Goal: Information Seeking & Learning: Find contact information

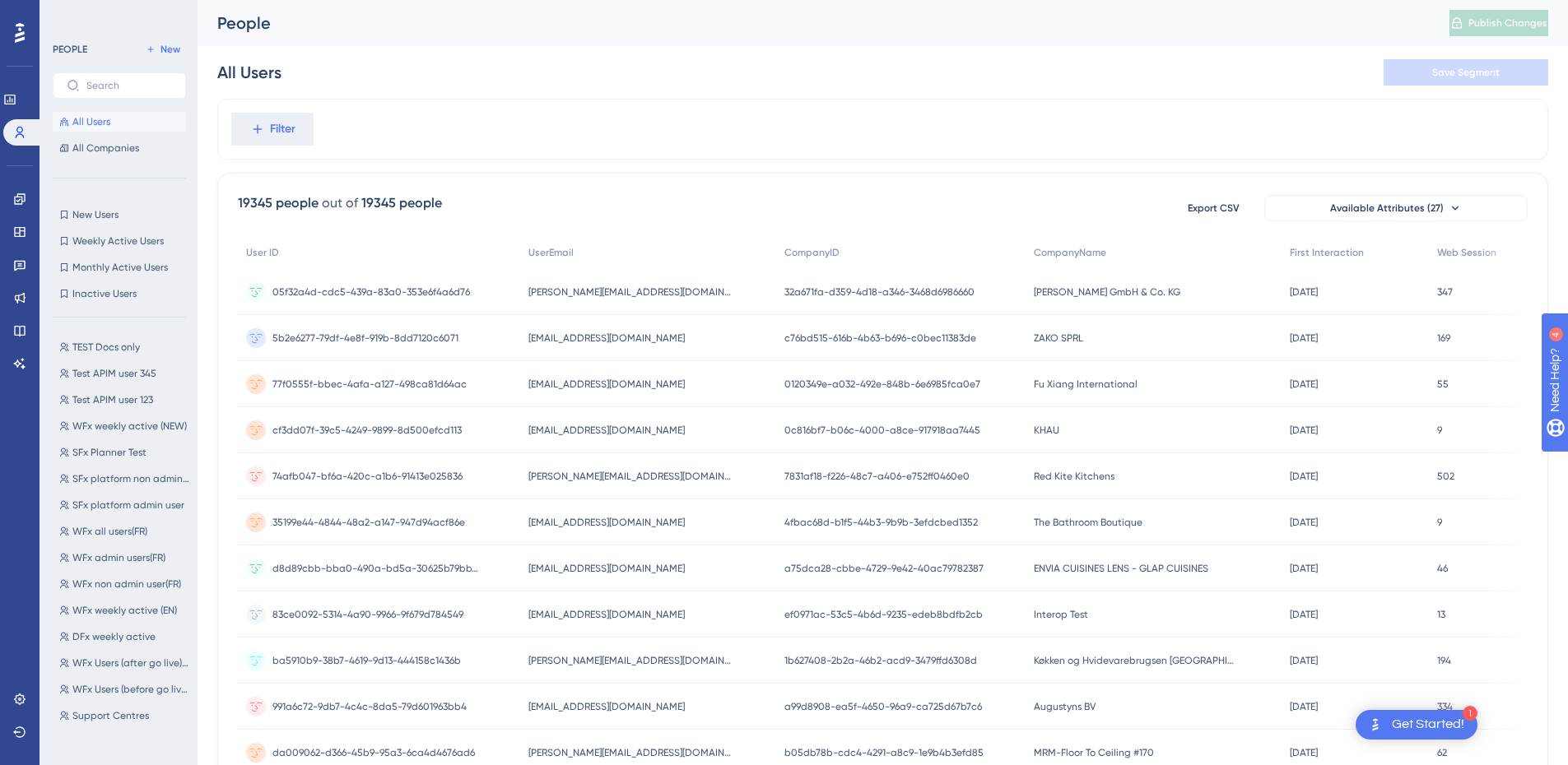
scroll to position [124, 0]
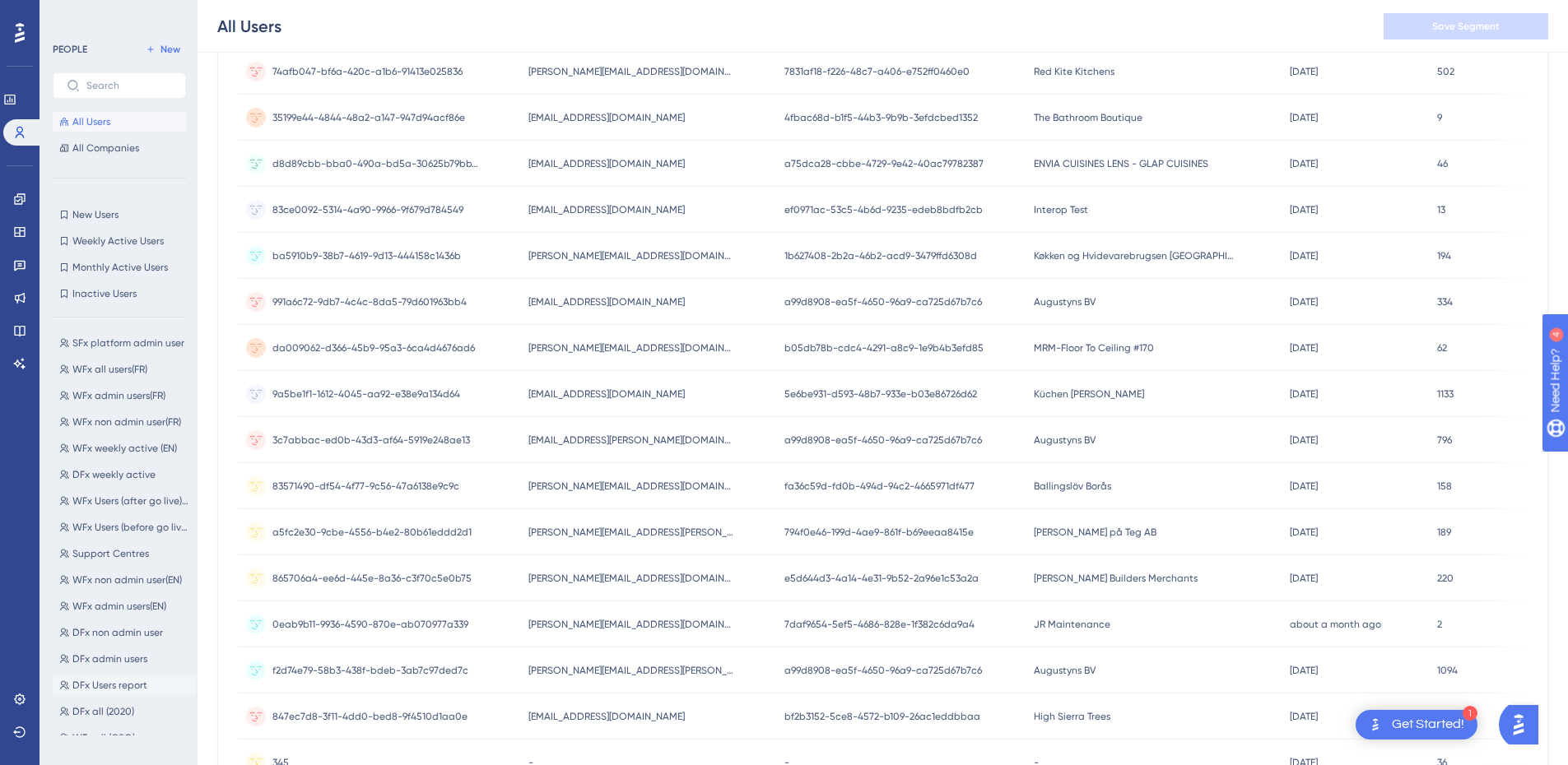
click at [123, 687] on span "DFx Users report" at bounding box center [109, 685] width 75 height 14
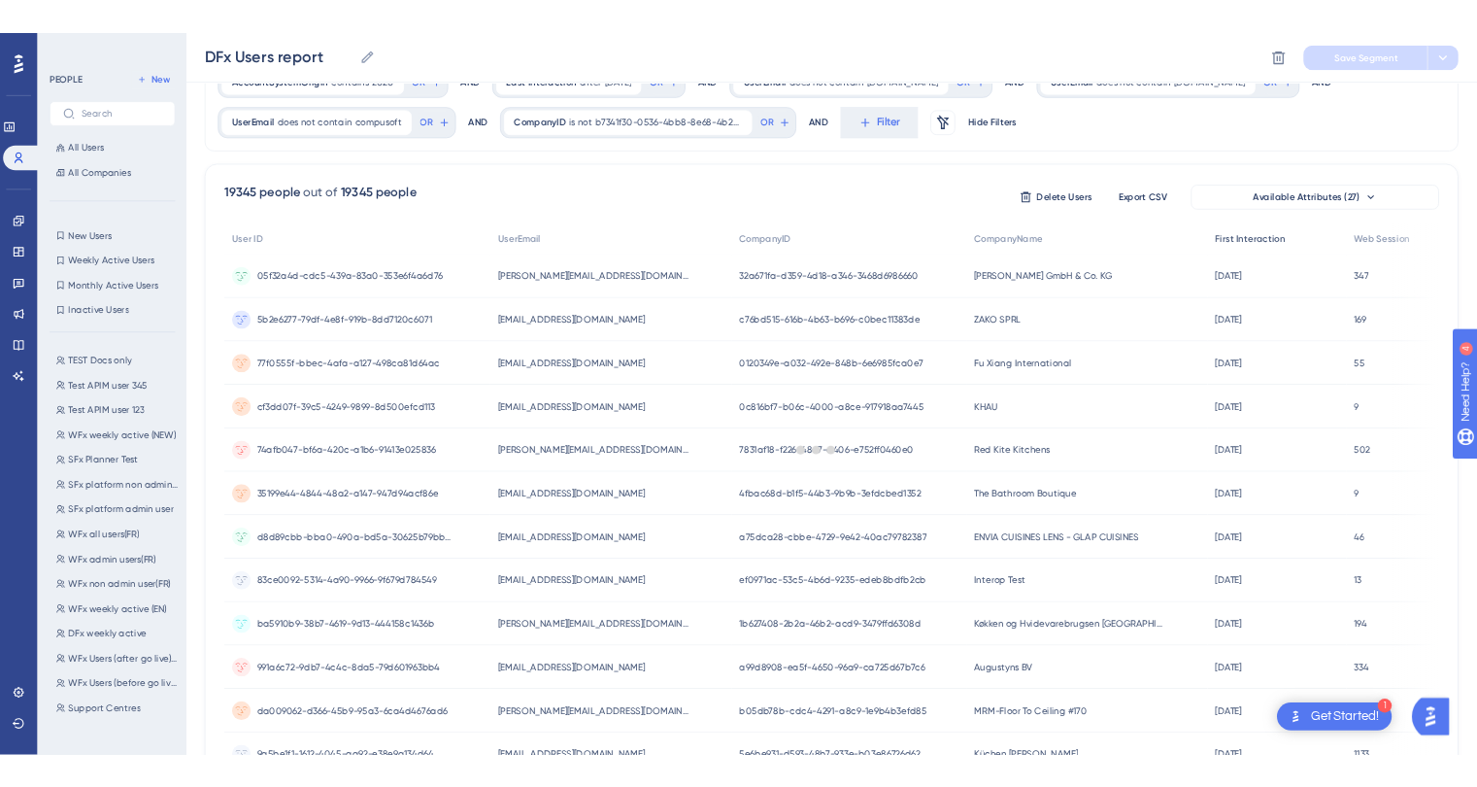
scroll to position [97, 0]
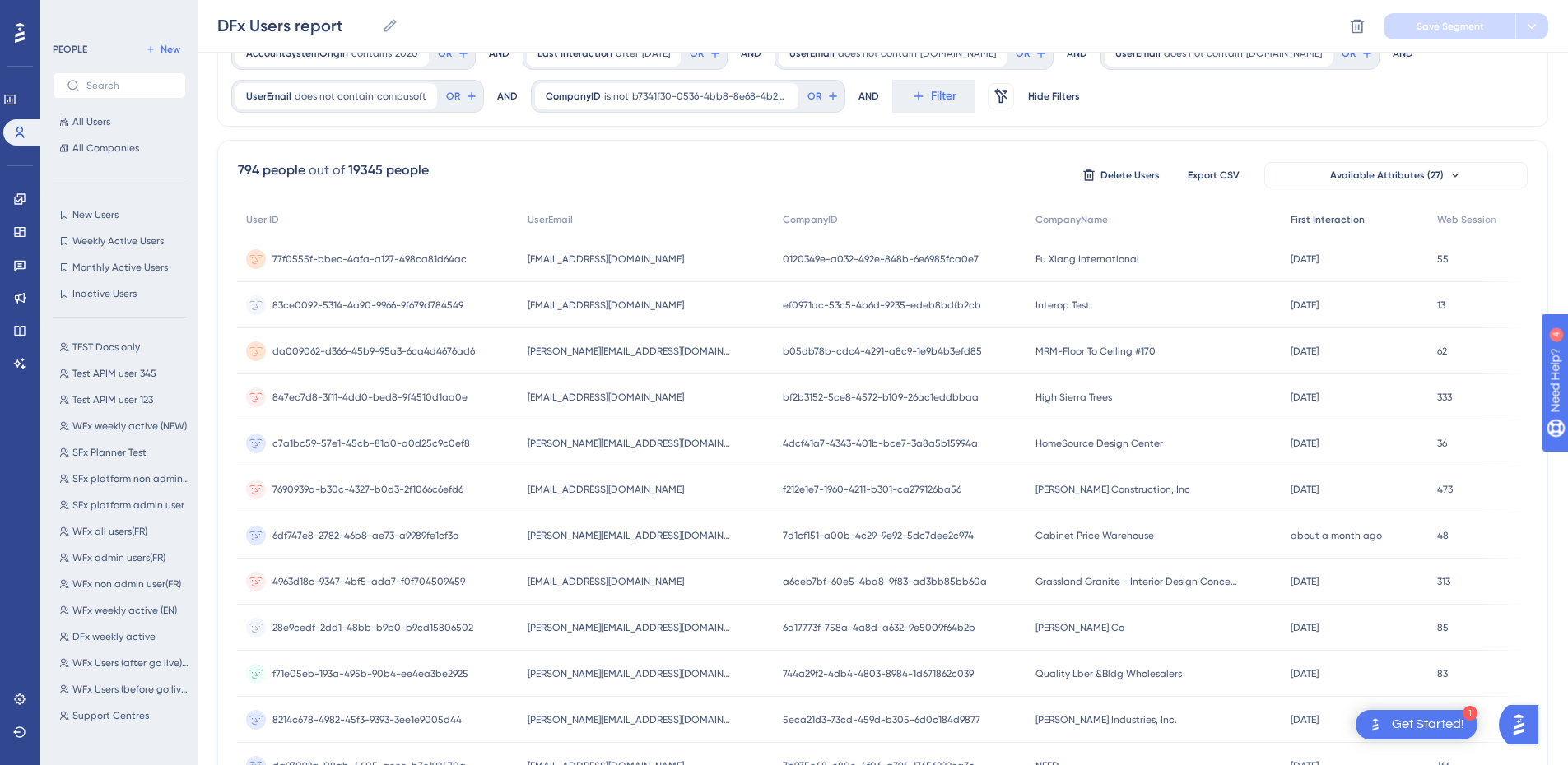
click at [1341, 213] on span "First Interaction" at bounding box center [1327, 220] width 74 height 14
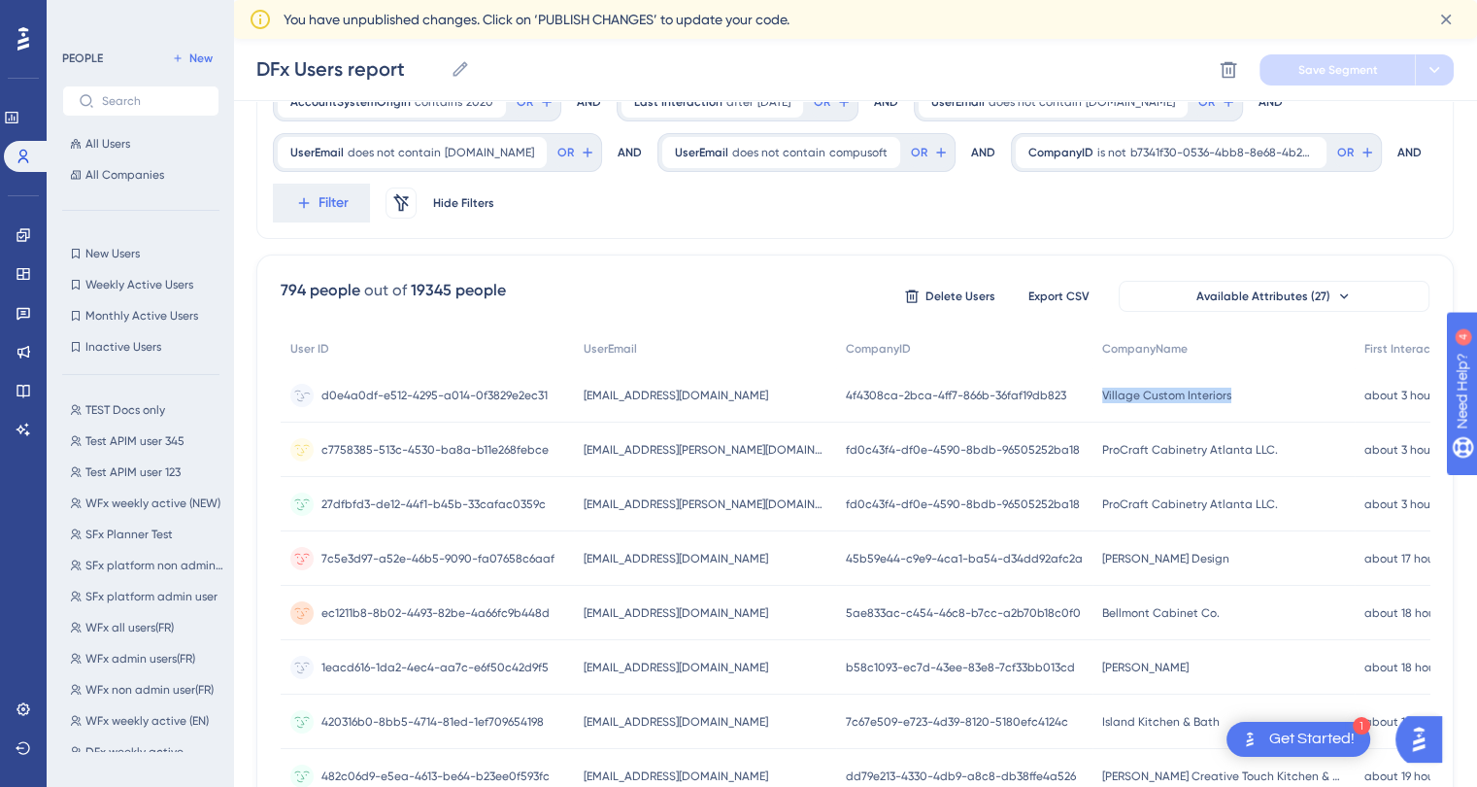
drag, startPoint x: 1174, startPoint y: 392, endPoint x: 1043, endPoint y: 393, distance: 131.1
click at [1093, 393] on div "Village Custom Interiors Village Custom Interiors" at bounding box center [1224, 395] width 262 height 54
copy span "Village Custom Interiors"
drag, startPoint x: 692, startPoint y: 395, endPoint x: 572, endPoint y: 397, distance: 120.4
click at [574, 397] on div "lucy@villageci.com lucy@villageci.com" at bounding box center [705, 395] width 262 height 54
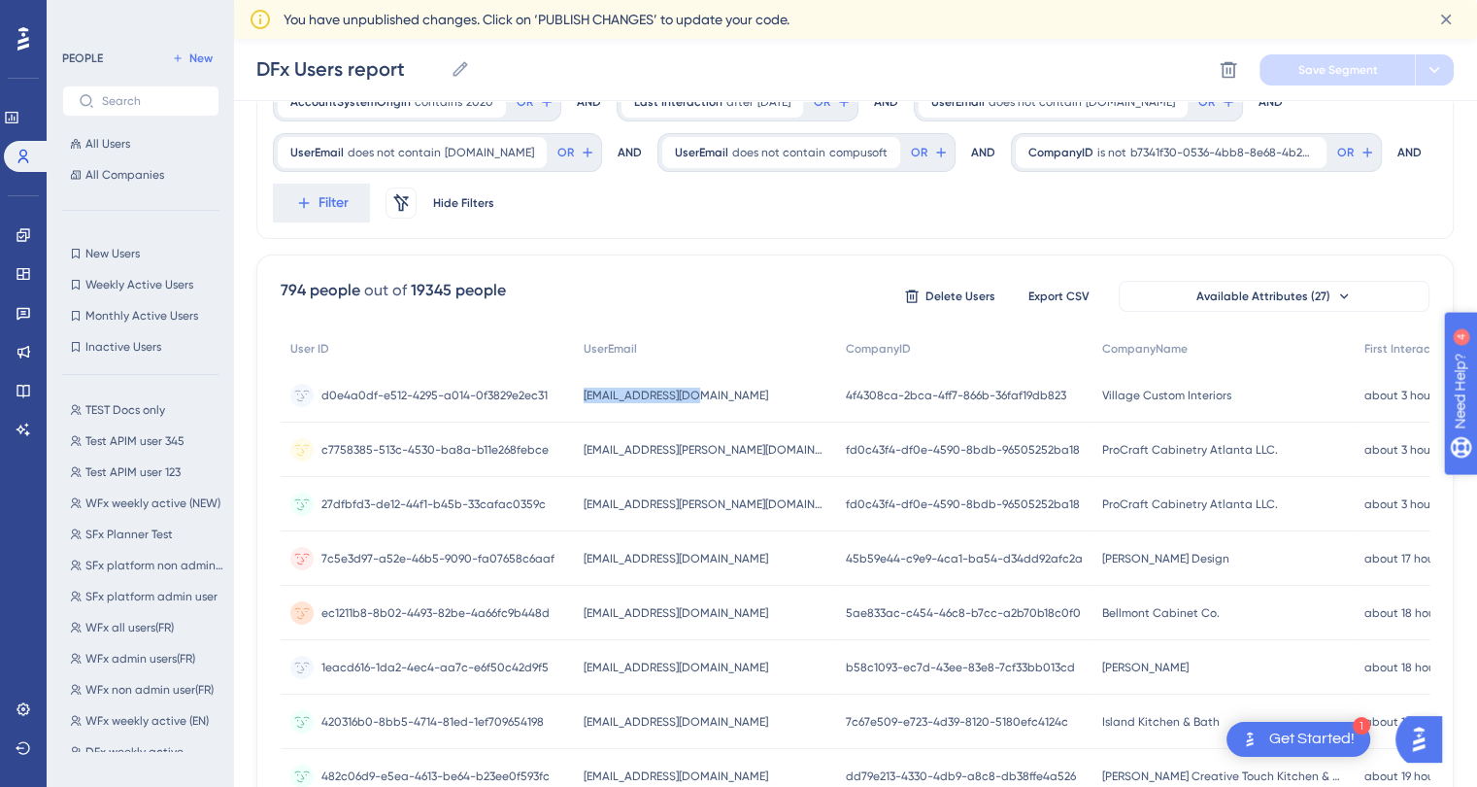
copy span "[EMAIL_ADDRESS][DOMAIN_NAME]"
drag, startPoint x: 1225, startPoint y: 450, endPoint x: 1038, endPoint y: 459, distance: 186.7
click at [1093, 459] on div "ProCraft Cabinetry Atlanta LLC. ProCraft Cabinetry Atlanta LLC." at bounding box center [1224, 449] width 262 height 54
copy span "ProCraft Cabinetry Atlanta LLC."
drag, startPoint x: 773, startPoint y: 445, endPoint x: 579, endPoint y: 448, distance: 194.3
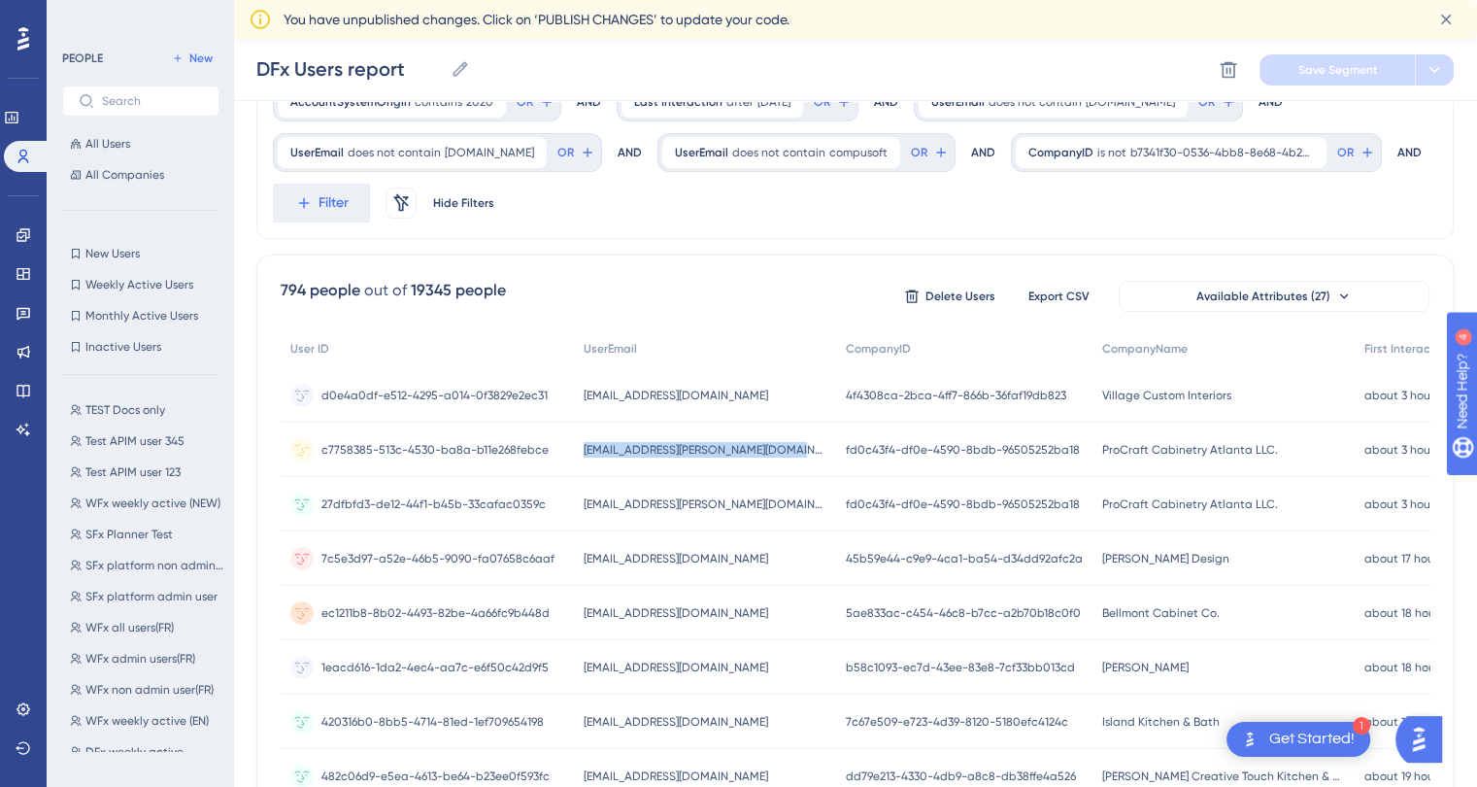
click at [579, 448] on div "collin.burrows@procraftatlanta.com collin.burrows@procraftatlanta.com" at bounding box center [705, 449] width 262 height 54
copy span "[EMAIL_ADDRESS][PERSON_NAME][DOMAIN_NAME]"
drag, startPoint x: 772, startPoint y: 500, endPoint x: 576, endPoint y: 494, distance: 196.3
click at [576, 494] on div "vineda.howze@procraftatlanta.com vineda.howze@procraftatlanta.com" at bounding box center [705, 504] width 262 height 54
copy span "[EMAIL_ADDRESS][PERSON_NAME][DOMAIN_NAME]"
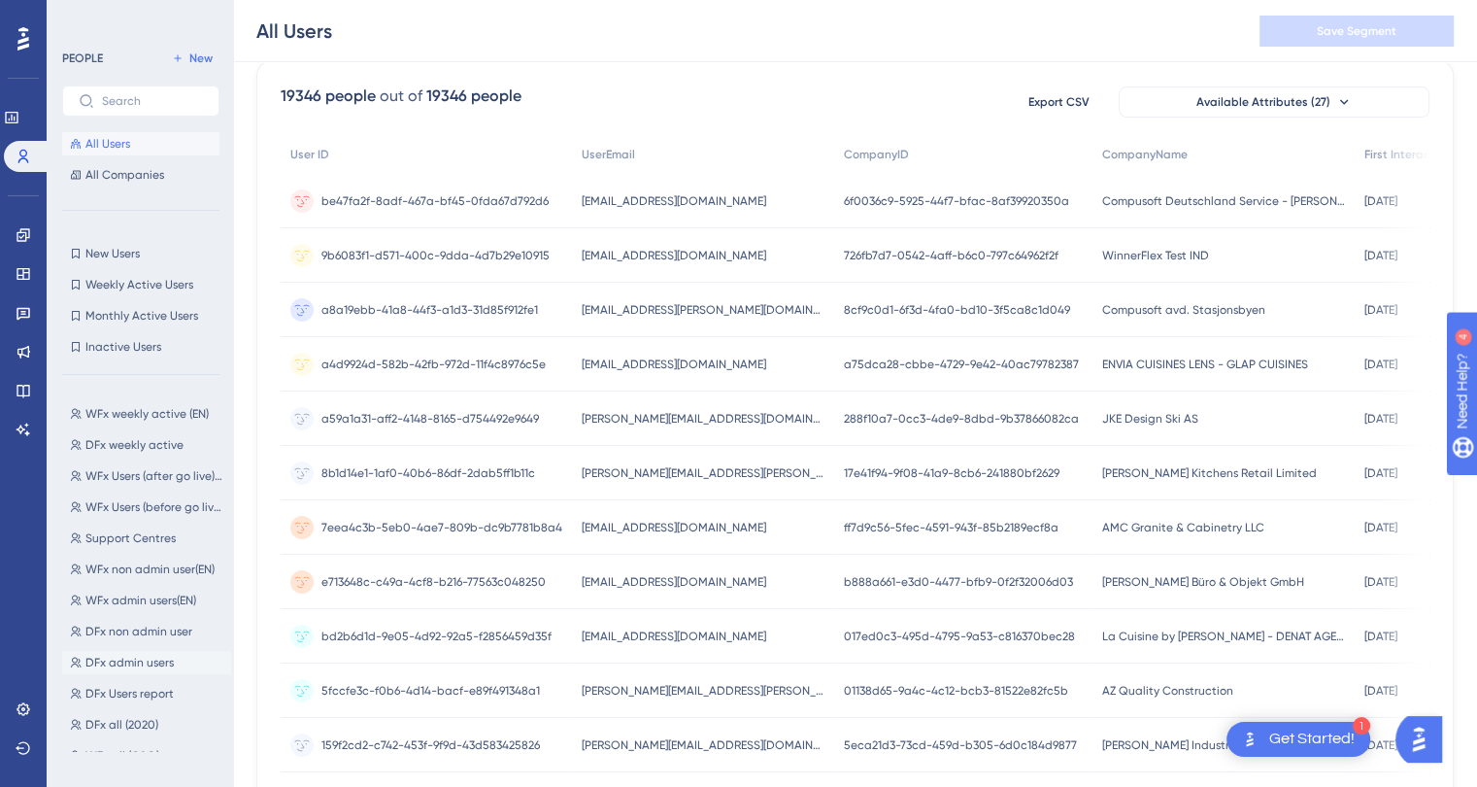
scroll to position [194, 0]
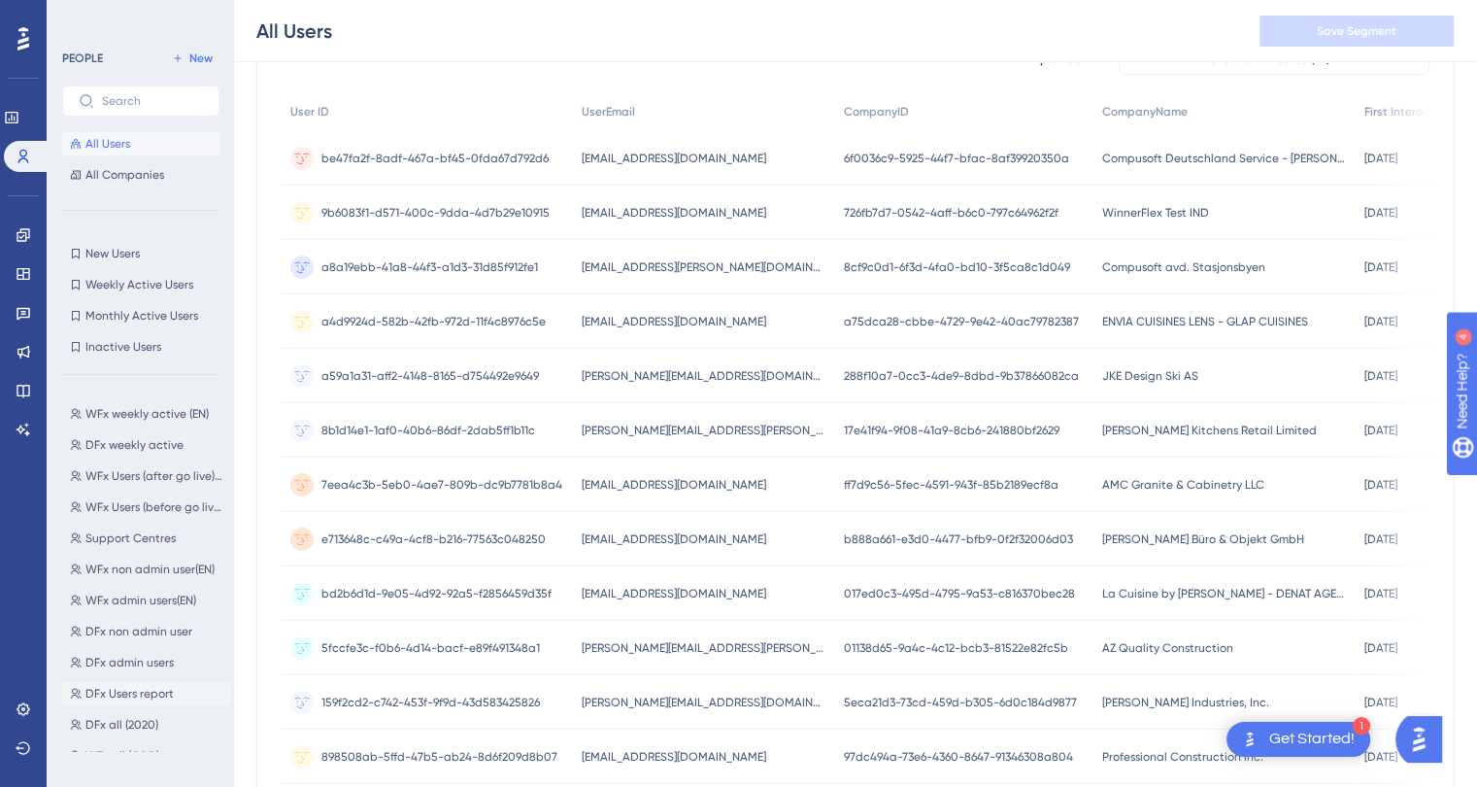
click at [152, 686] on span "DFx Users report" at bounding box center [129, 694] width 88 height 16
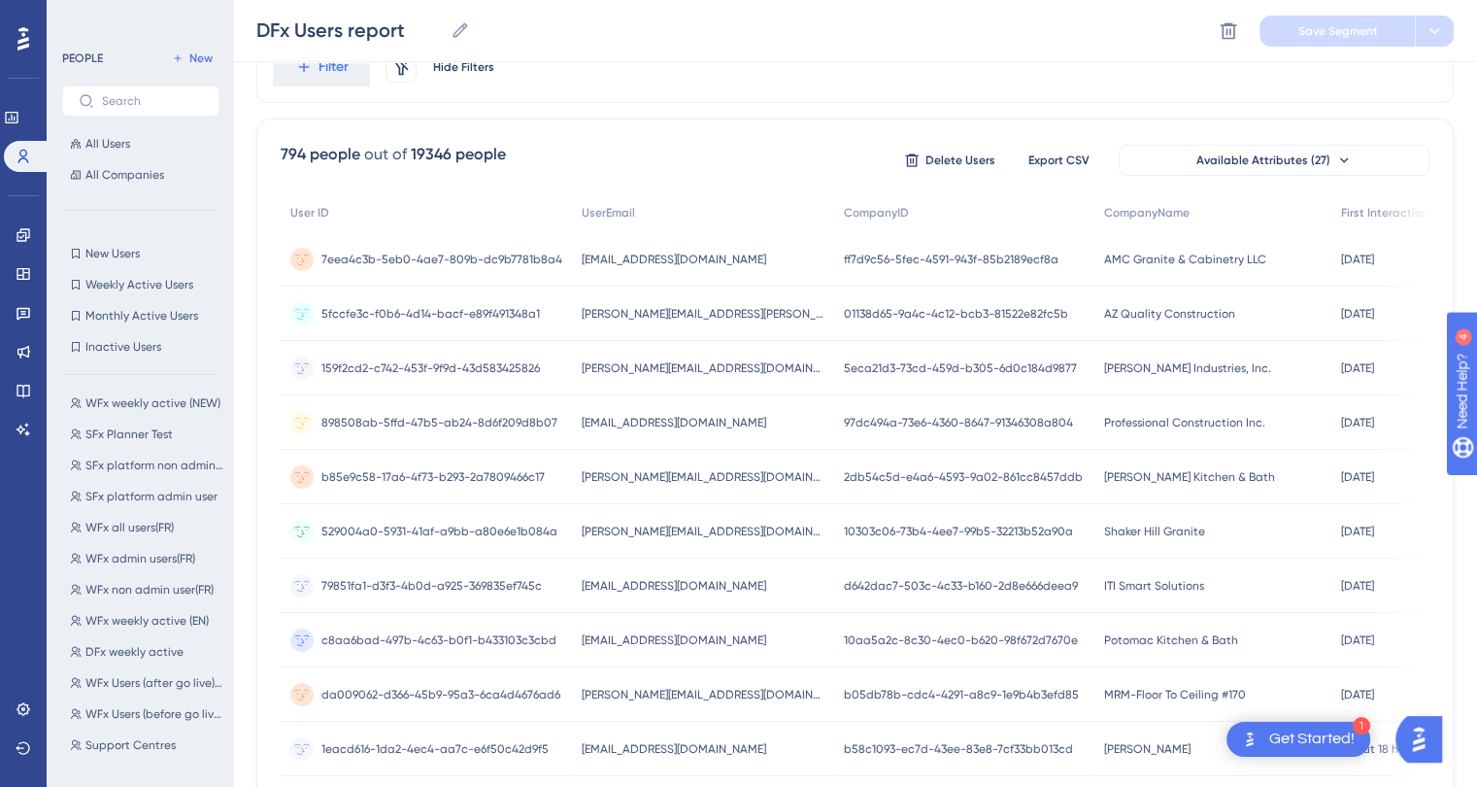
scroll to position [0, 0]
click at [1341, 213] on span "First Interaction" at bounding box center [1384, 213] width 87 height 16
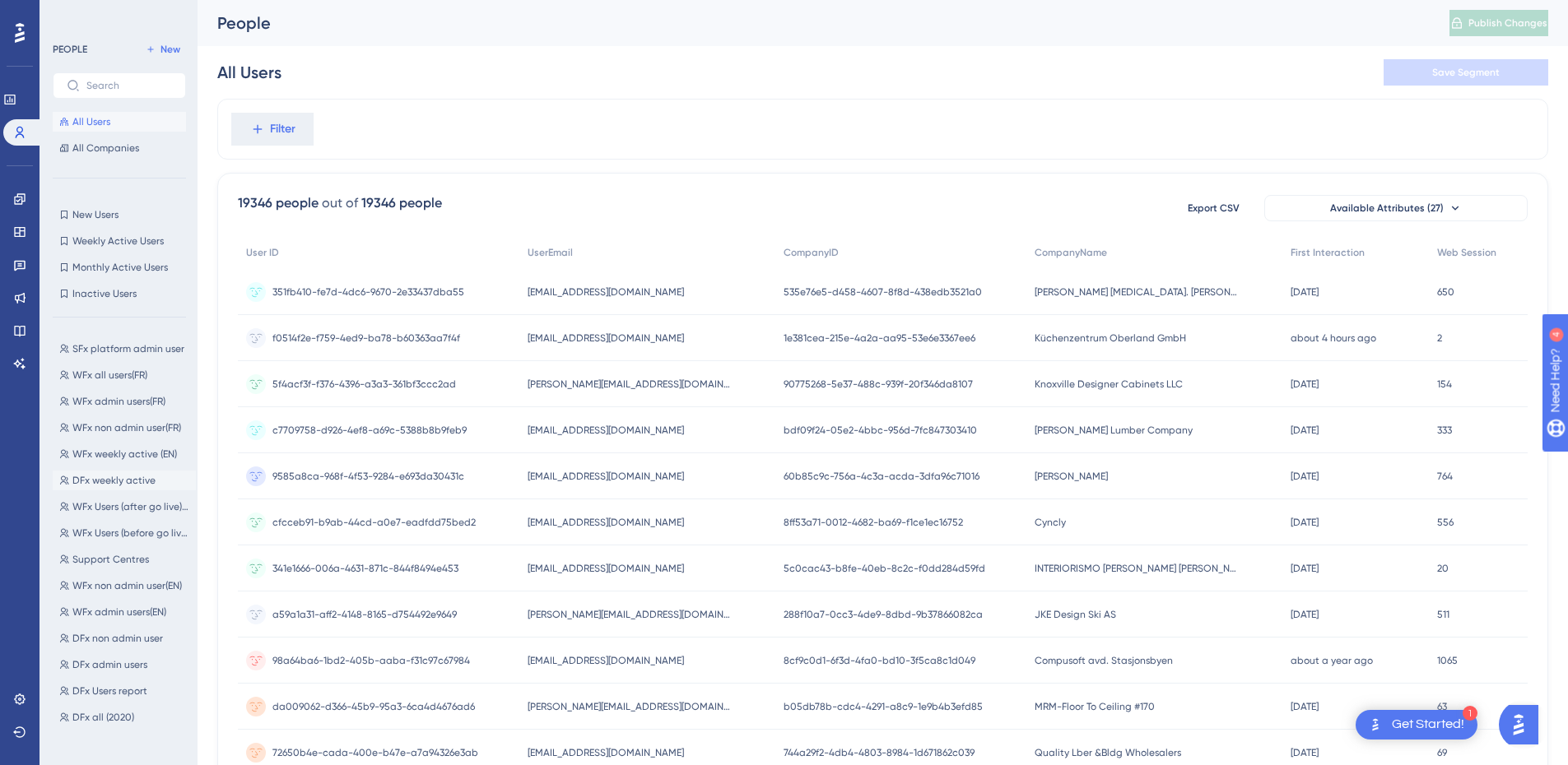
scroll to position [162, 0]
click at [122, 676] on button "DFx all (2020) DFx all (2020)" at bounding box center [124, 711] width 143 height 19
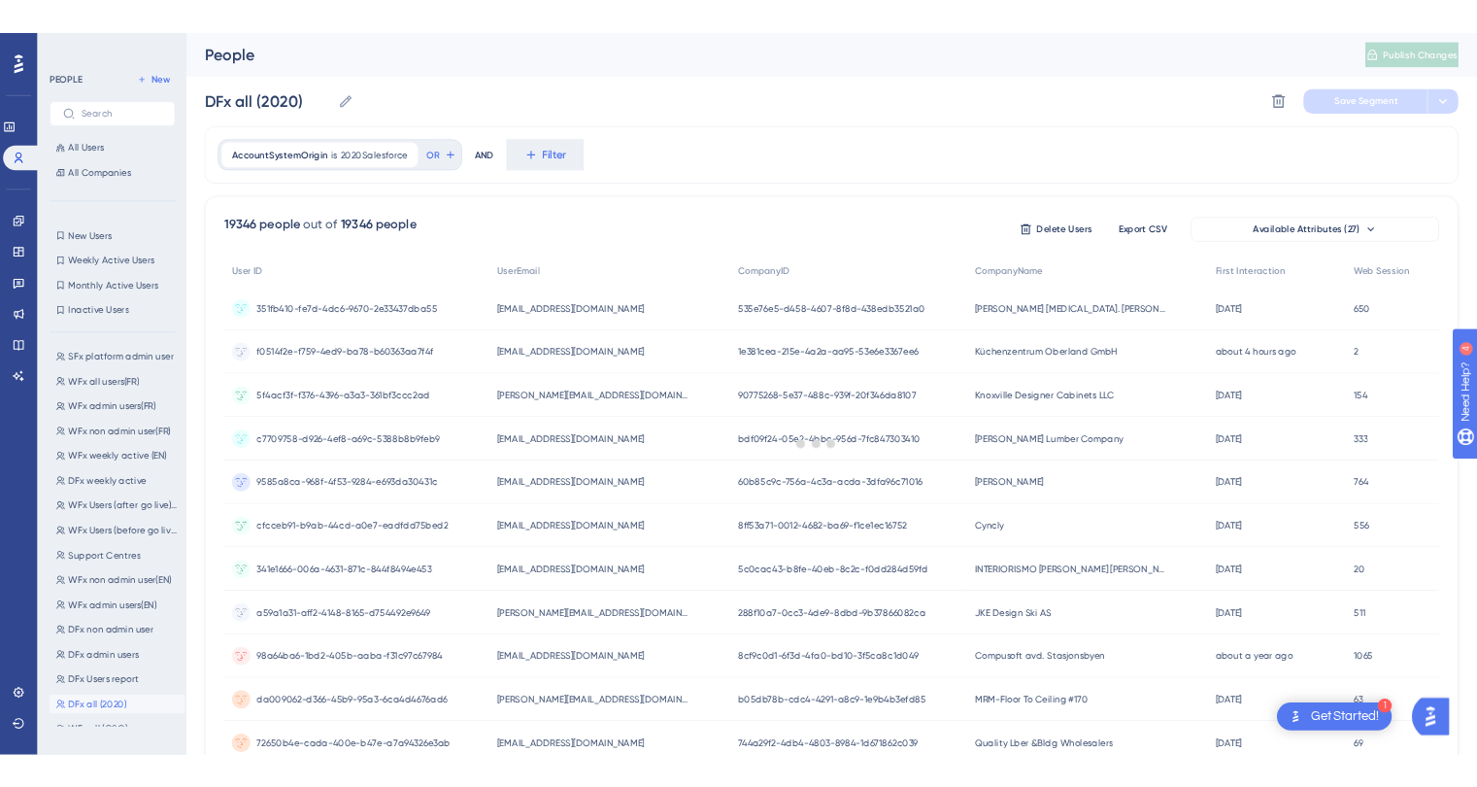
scroll to position [0, 0]
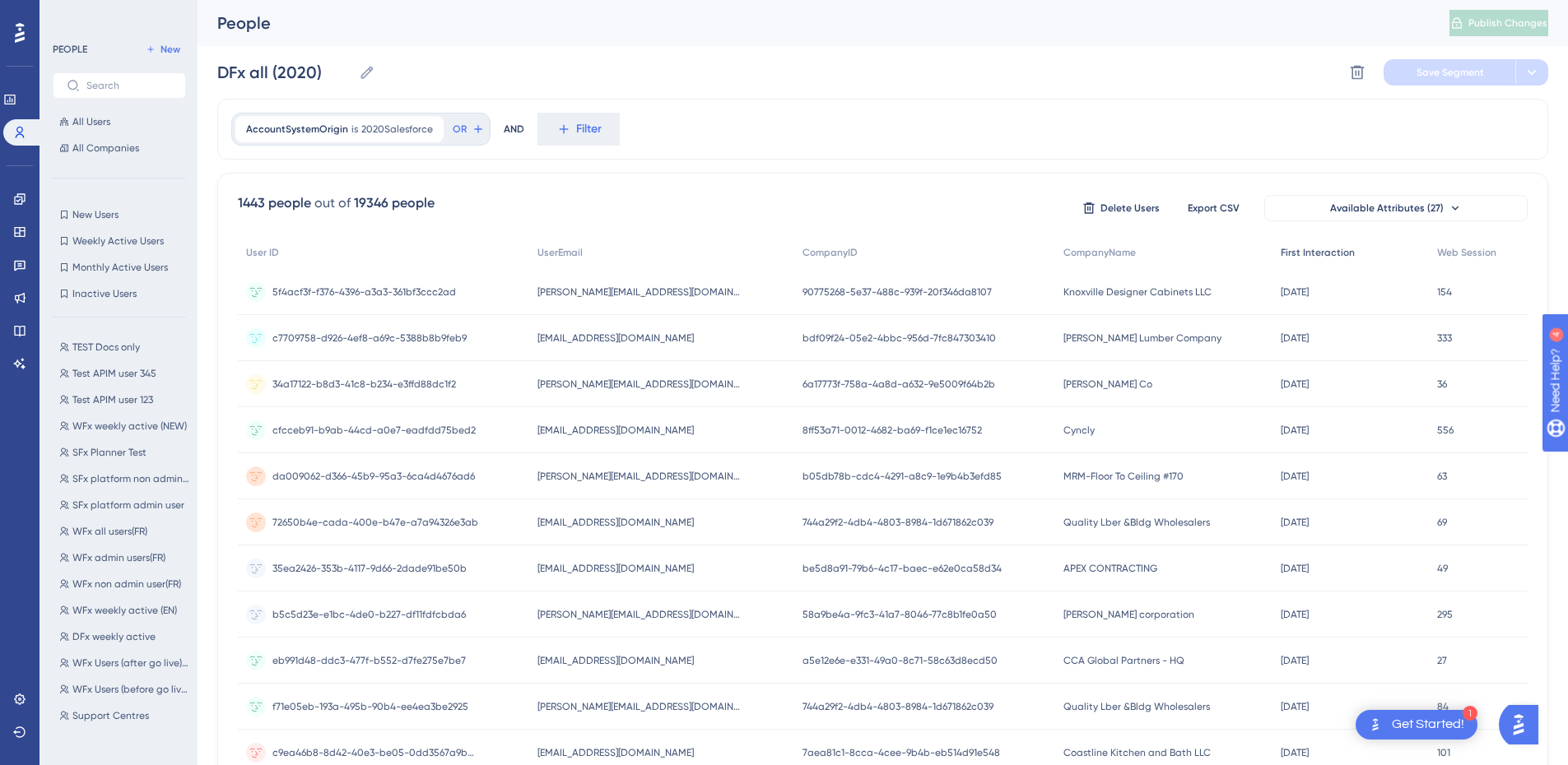
click at [1250, 246] on span "First Interaction" at bounding box center [1317, 252] width 74 height 14
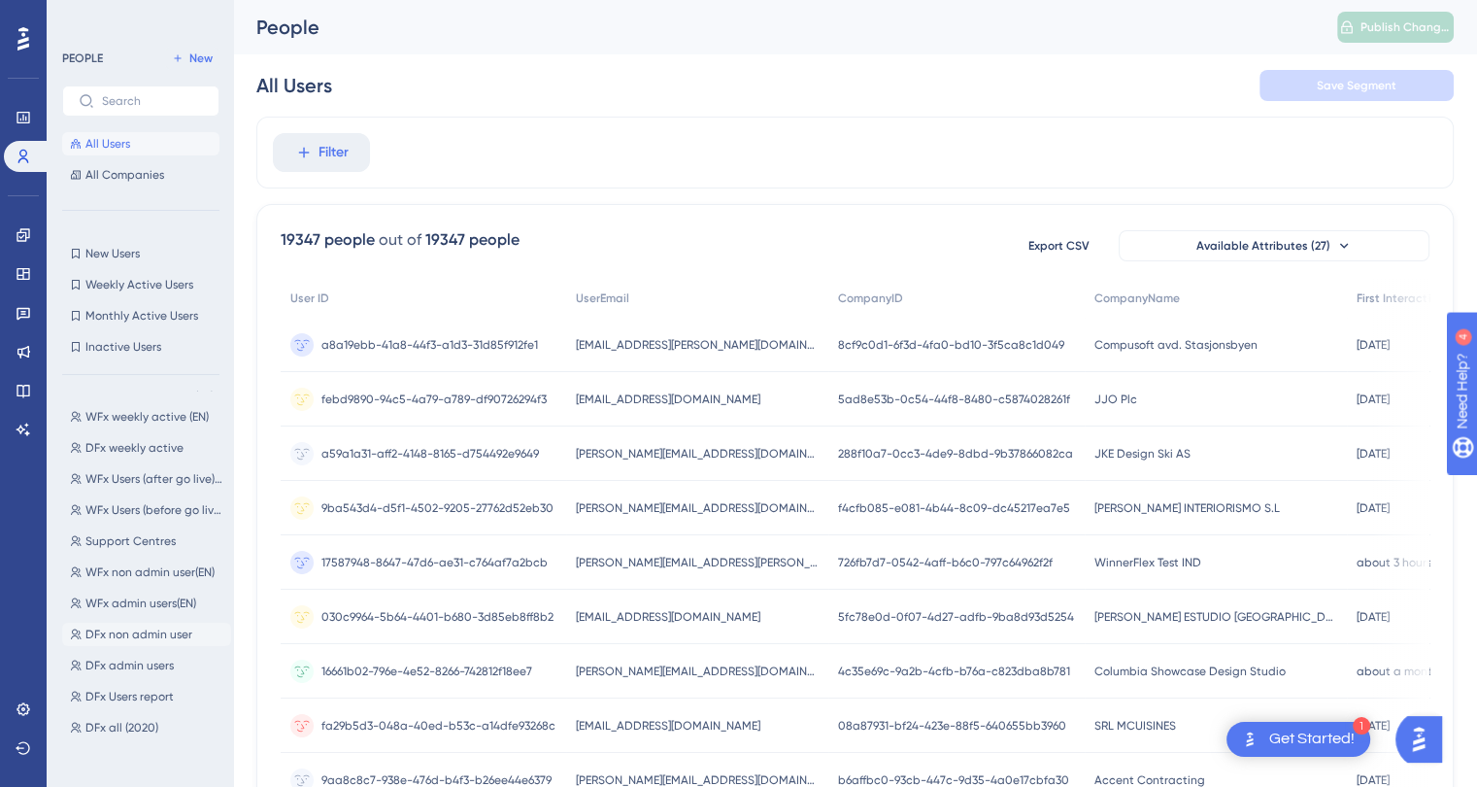
scroll to position [307, 0]
click at [145, 700] on button "DFx Users report DFx Users report" at bounding box center [146, 693] width 169 height 23
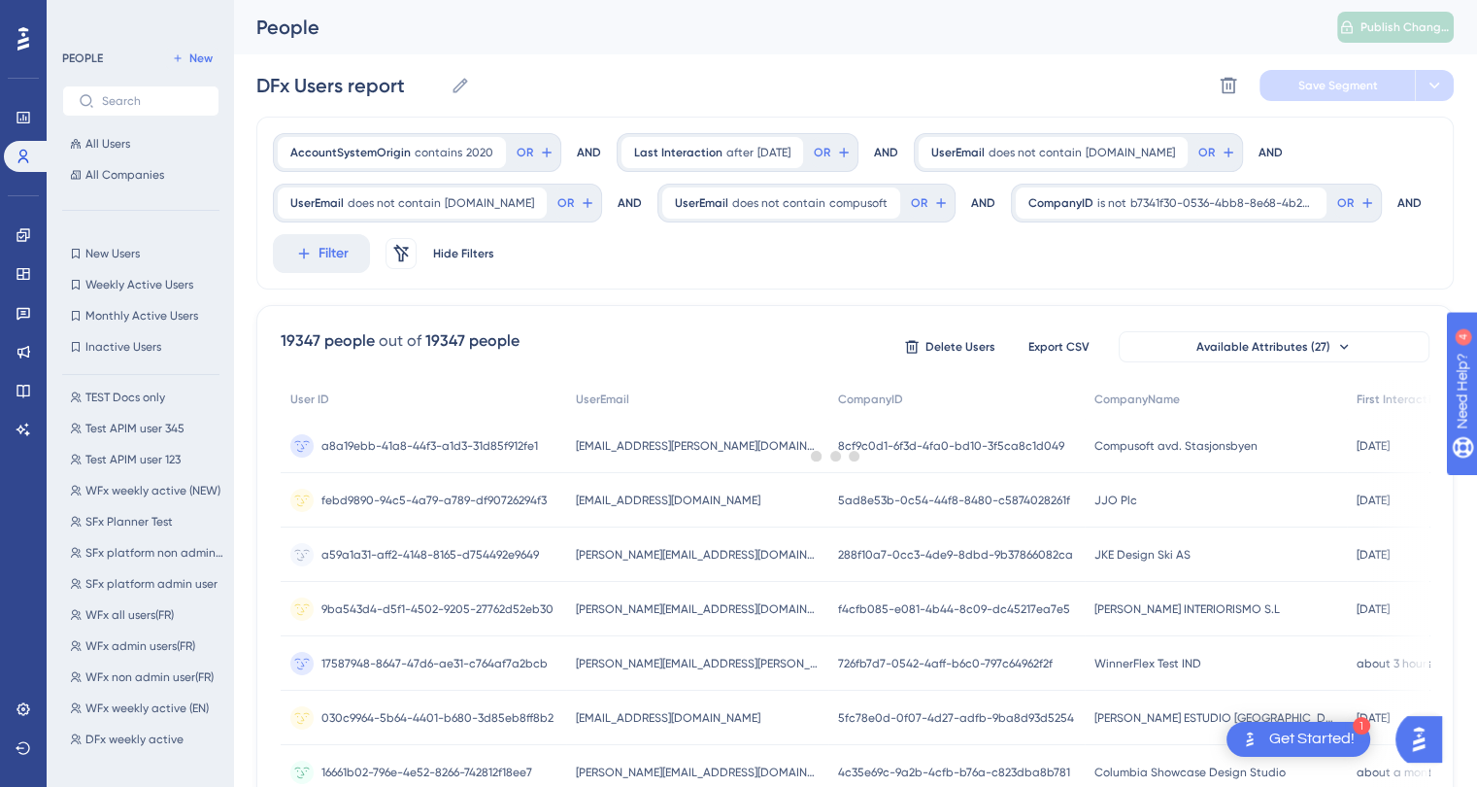
scroll to position [0, 0]
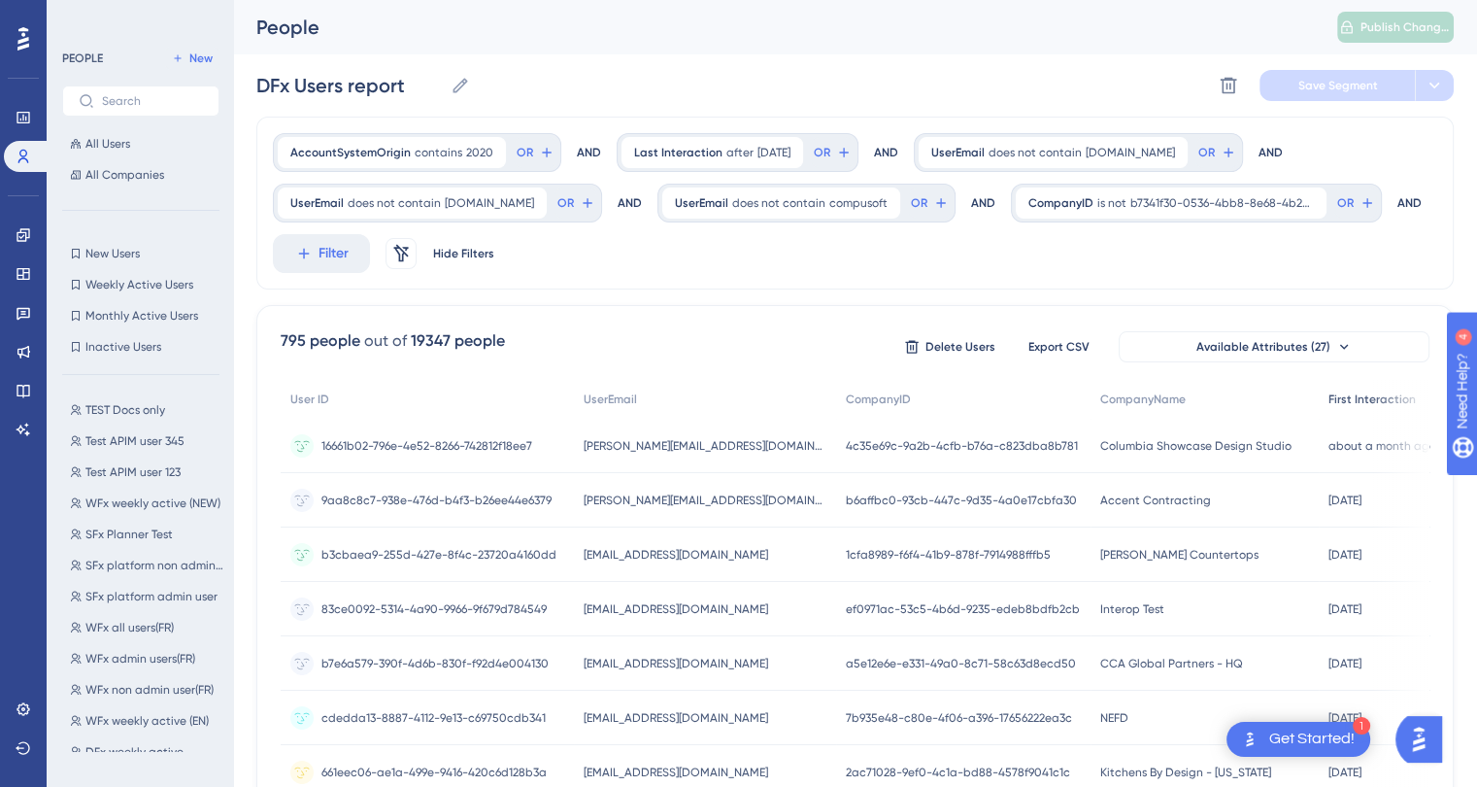
click at [1352, 397] on span "First Interaction" at bounding box center [1372, 399] width 87 height 16
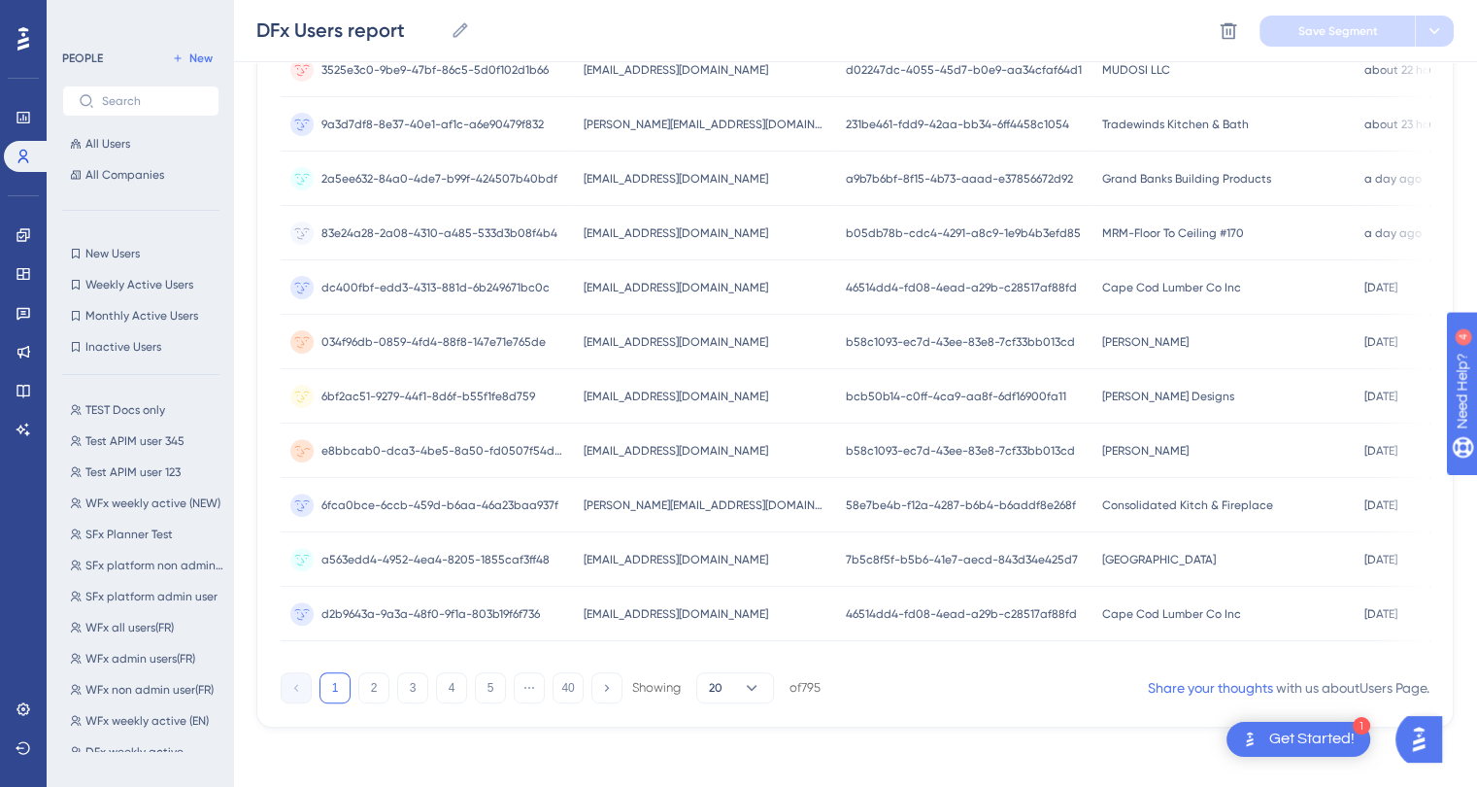
scroll to position [874, 0]
click at [377, 700] on button "2" at bounding box center [373, 686] width 31 height 31
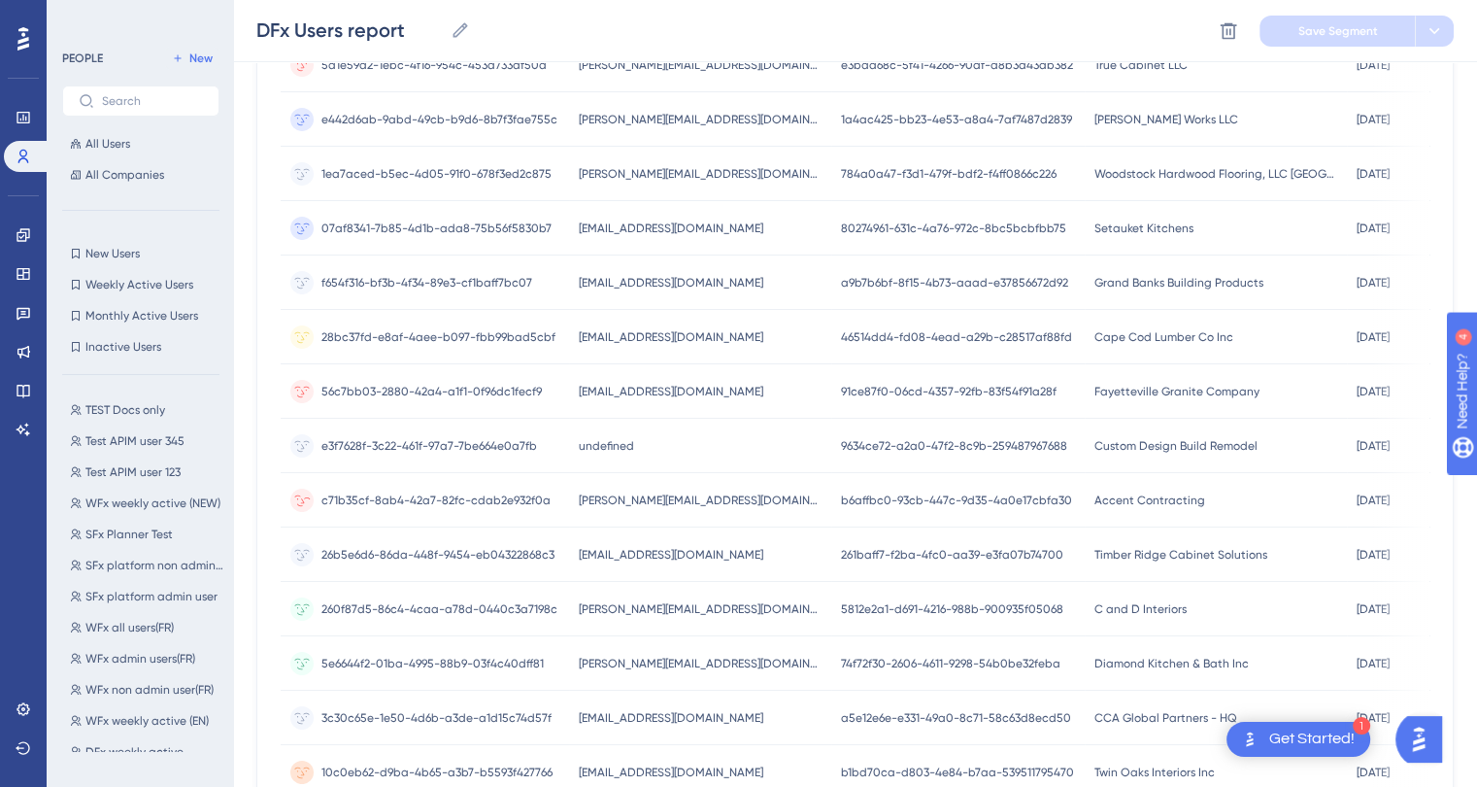
scroll to position [291, 0]
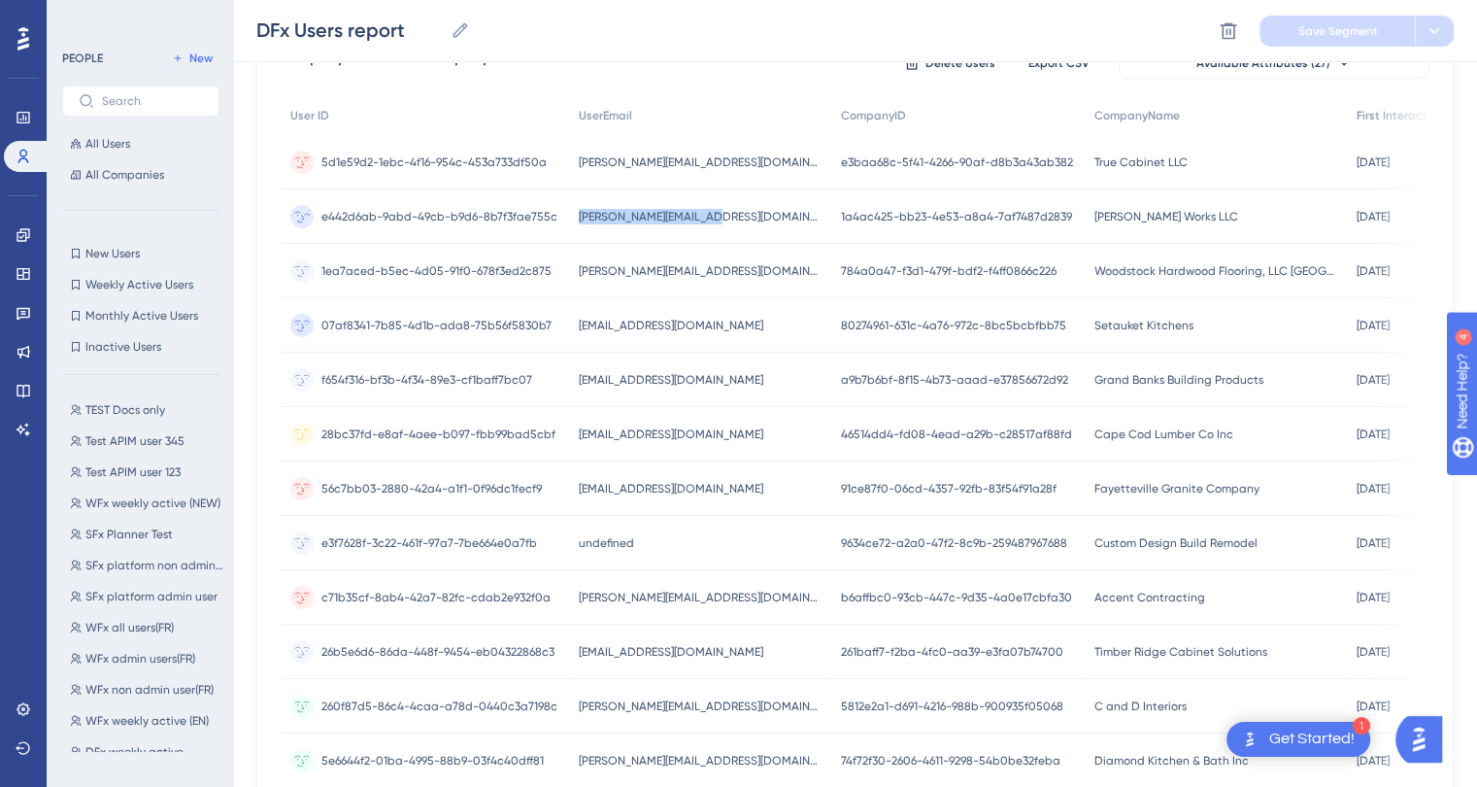
drag, startPoint x: 732, startPoint y: 219, endPoint x: 572, endPoint y: 216, distance: 160.3
click at [572, 216] on div "[PERSON_NAME][EMAIL_ADDRESS][DOMAIN_NAME] [PERSON_NAME][EMAIL_ADDRESS][DOMAIN_N…" at bounding box center [700, 216] width 262 height 54
copy span "[PERSON_NAME][EMAIL_ADDRESS][DOMAIN_NAME]"
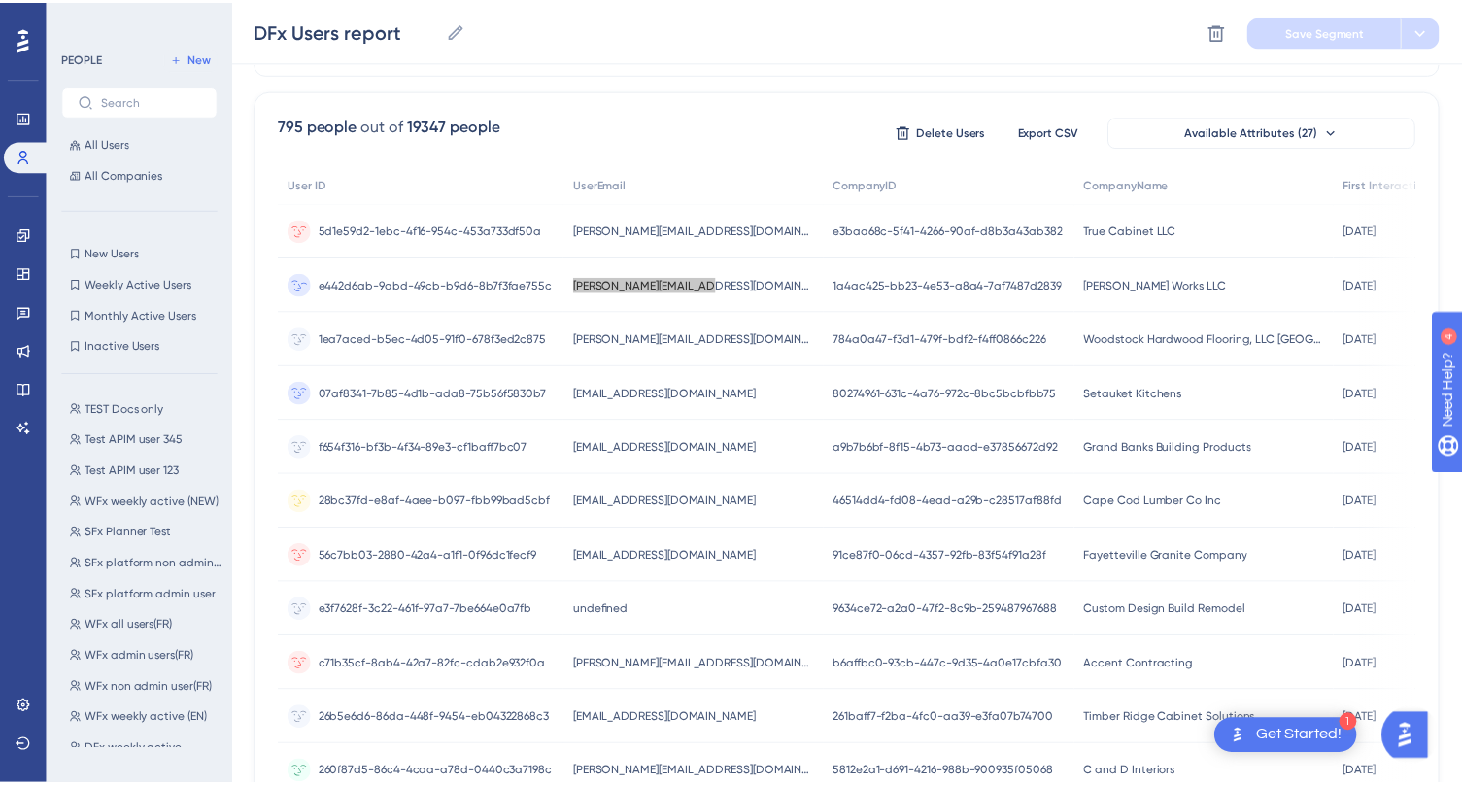
scroll to position [194, 0]
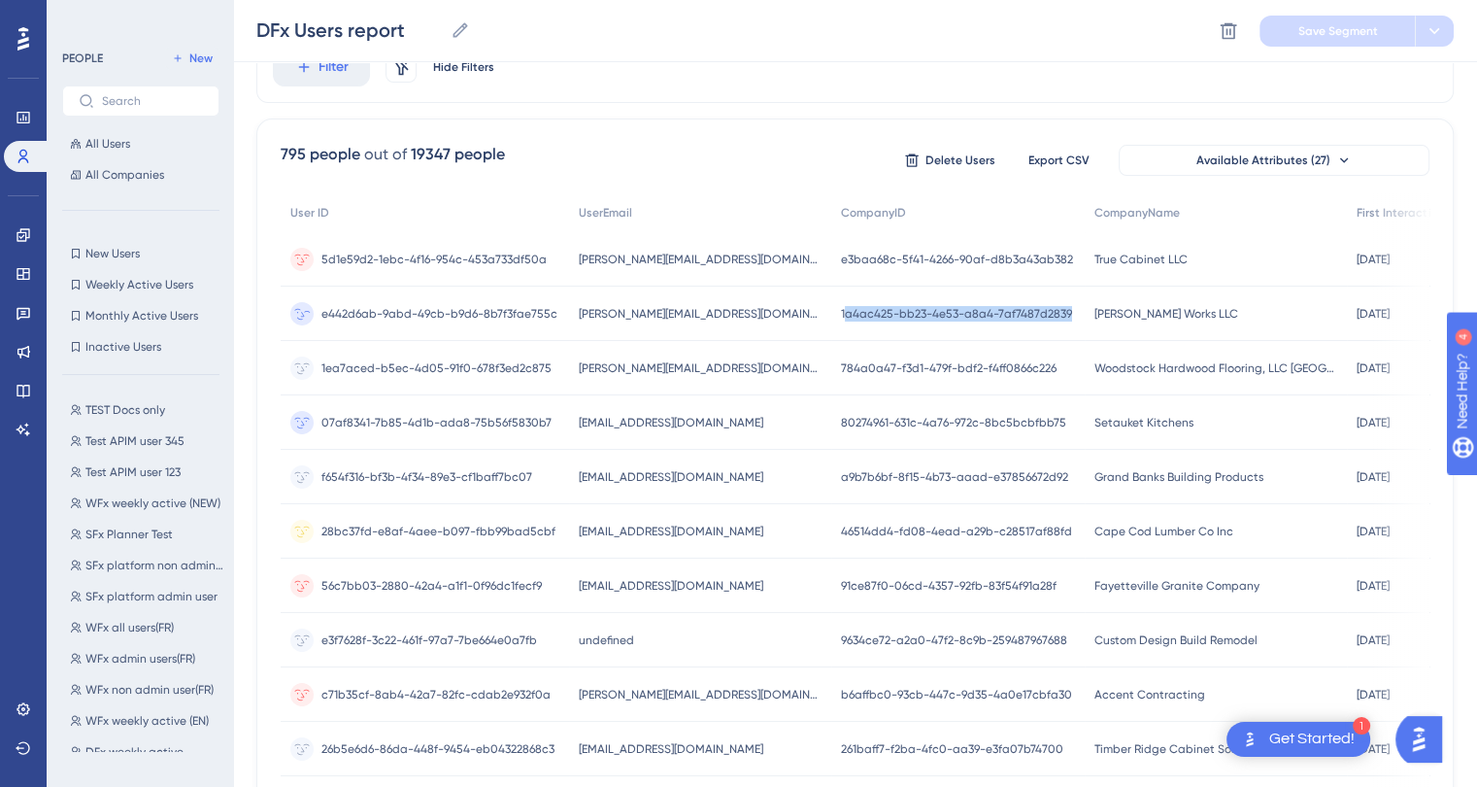
drag, startPoint x: 1026, startPoint y: 309, endPoint x: 792, endPoint y: 314, distance: 234.1
click at [831, 314] on div "1a4ac425-bb23-4e53-a8a4-7af7487d2839 1a4ac425-bb23-4e53-a8a4-7af7487d2839" at bounding box center [957, 314] width 253 height 54
click at [841, 314] on span "1a4ac425-bb23-4e53-a8a4-7af7487d2839" at bounding box center [956, 314] width 231 height 16
drag, startPoint x: 1028, startPoint y: 311, endPoint x: 785, endPoint y: 313, distance: 243.8
click at [831, 313] on div "1a4ac425-bb23-4e53-a8a4-7af7487d2839 1a4ac425-bb23-4e53-a8a4-7af7487d2839" at bounding box center [957, 314] width 253 height 54
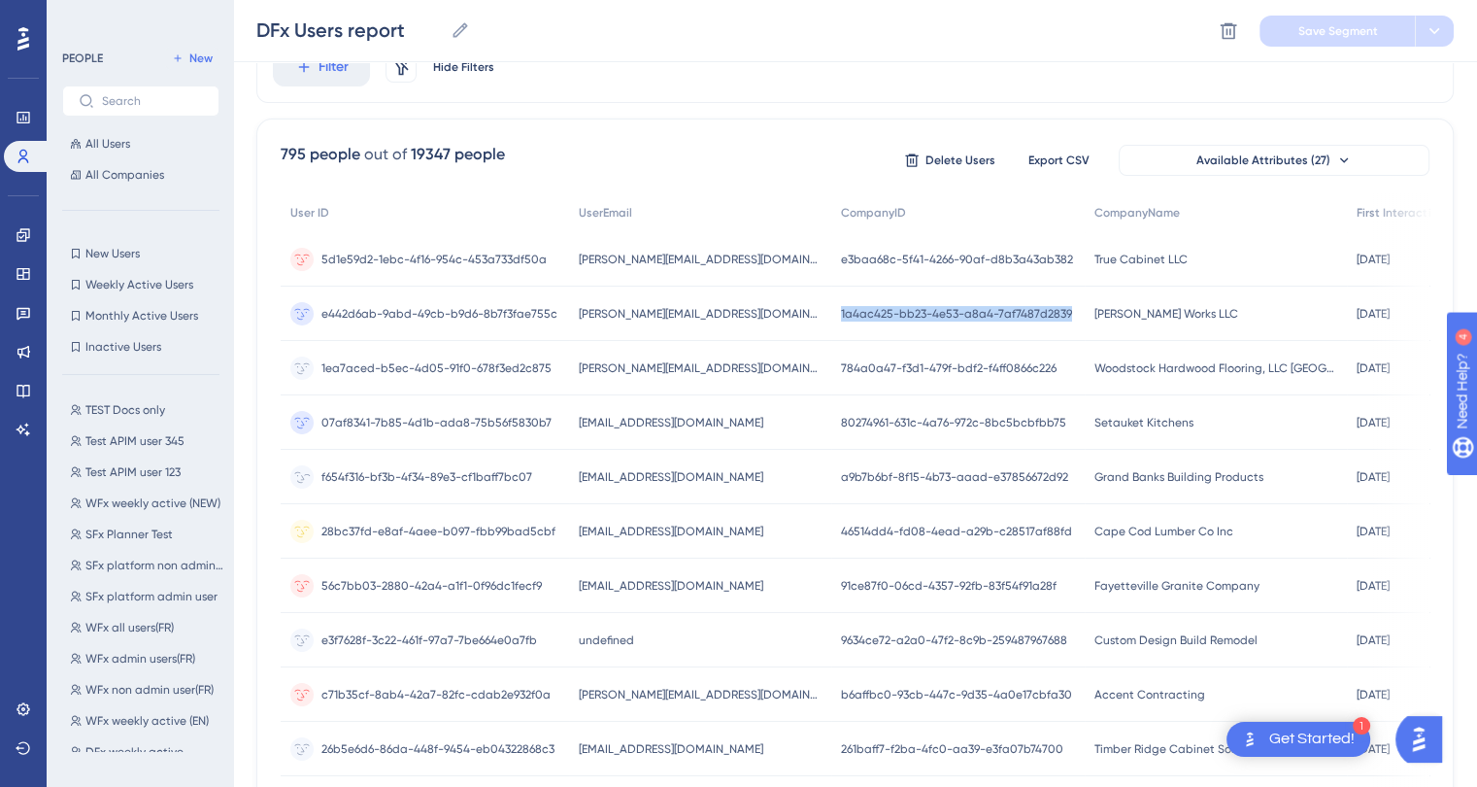
copy span "1a4ac425-bb23-4e53-a8a4-7af7487d2839"
drag, startPoint x: 573, startPoint y: 374, endPoint x: 736, endPoint y: 379, distance: 163.2
click at [736, 379] on div "[PERSON_NAME][EMAIL_ADDRESS][DOMAIN_NAME] [PERSON_NAME][EMAIL_ADDRESS][DOMAIN_N…" at bounding box center [700, 368] width 262 height 54
copy span "[PERSON_NAME][EMAIL_ADDRESS][DOMAIN_NAME]"
